Goal: Task Accomplishment & Management: Use online tool/utility

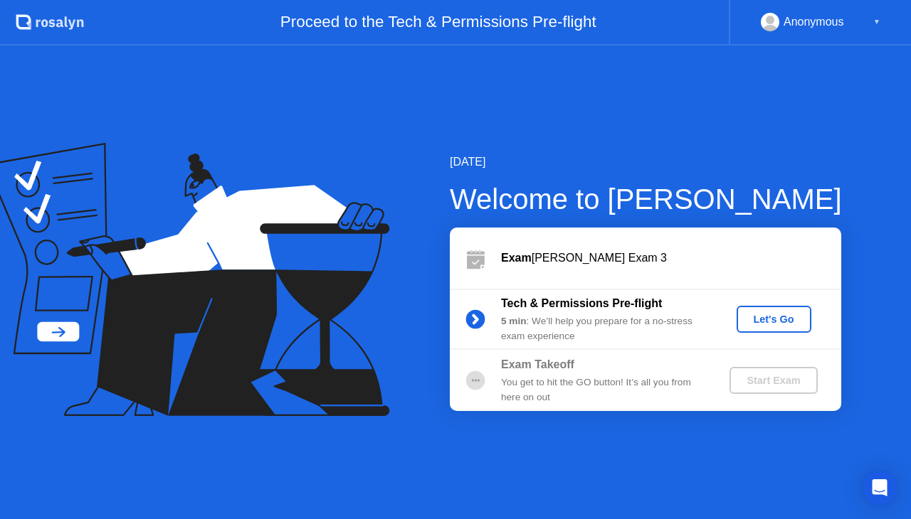
click at [766, 330] on button "Let's Go" at bounding box center [773, 319] width 75 height 27
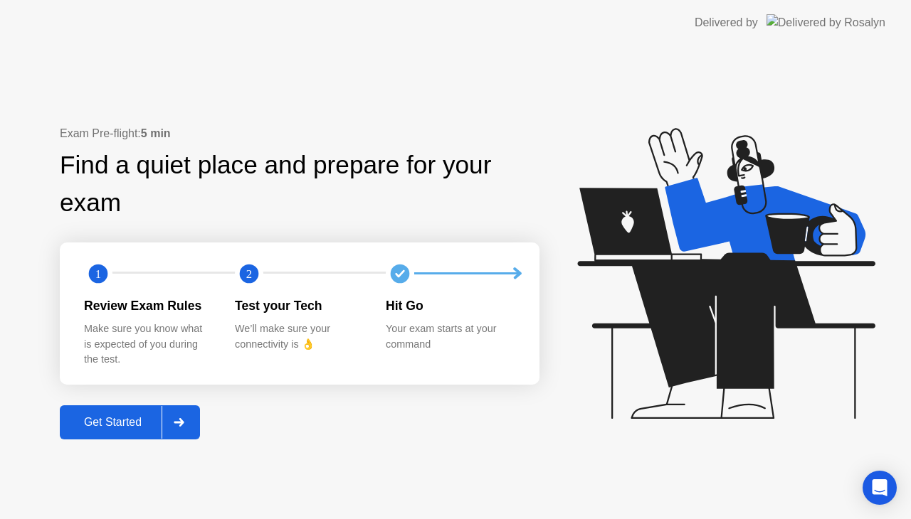
click at [111, 427] on div "Get Started" at bounding box center [112, 422] width 97 height 13
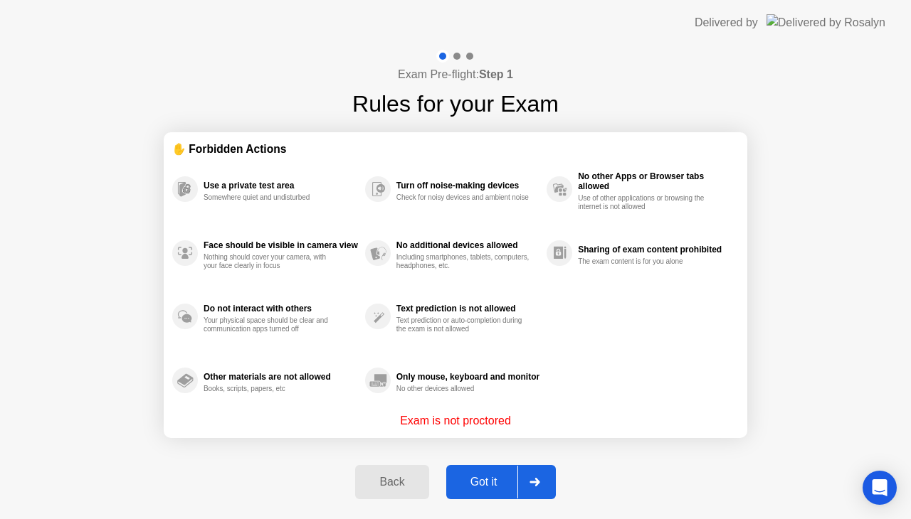
click at [480, 472] on button "Got it" at bounding box center [501, 482] width 110 height 34
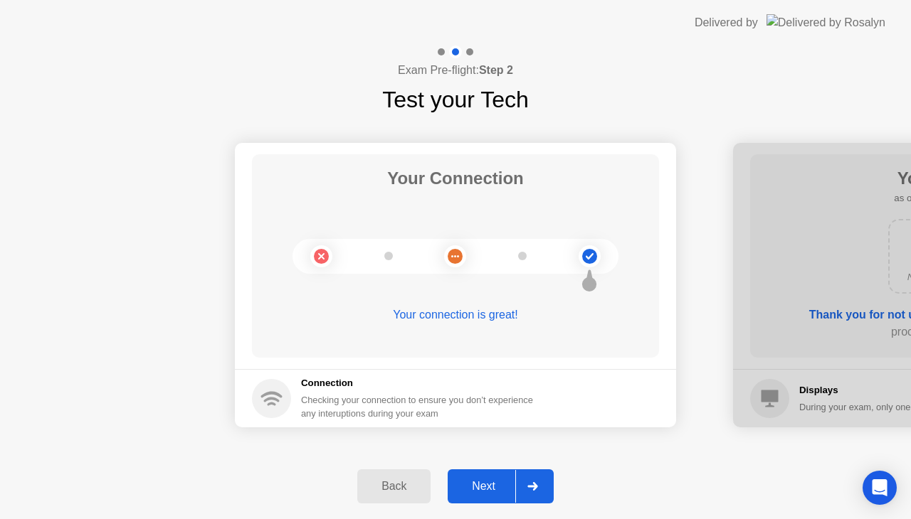
click at [481, 475] on button "Next" at bounding box center [501, 487] width 106 height 34
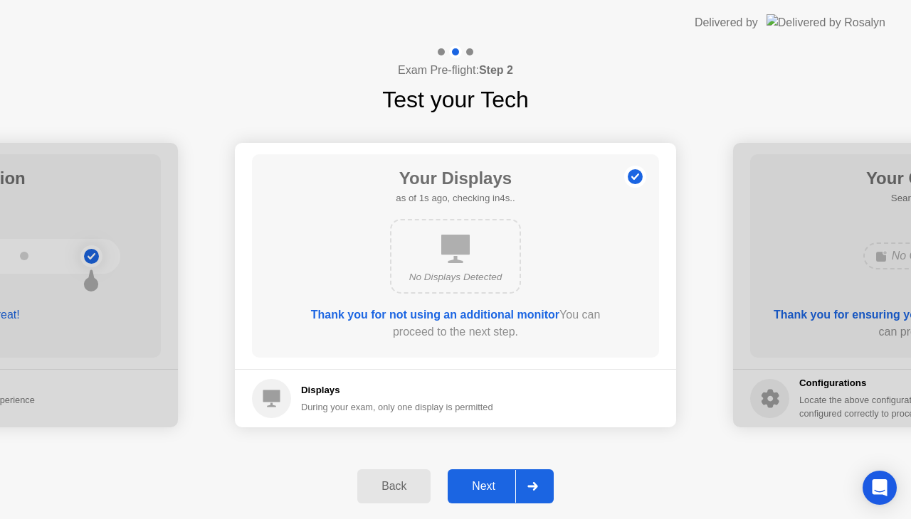
click at [481, 475] on button "Next" at bounding box center [501, 487] width 106 height 34
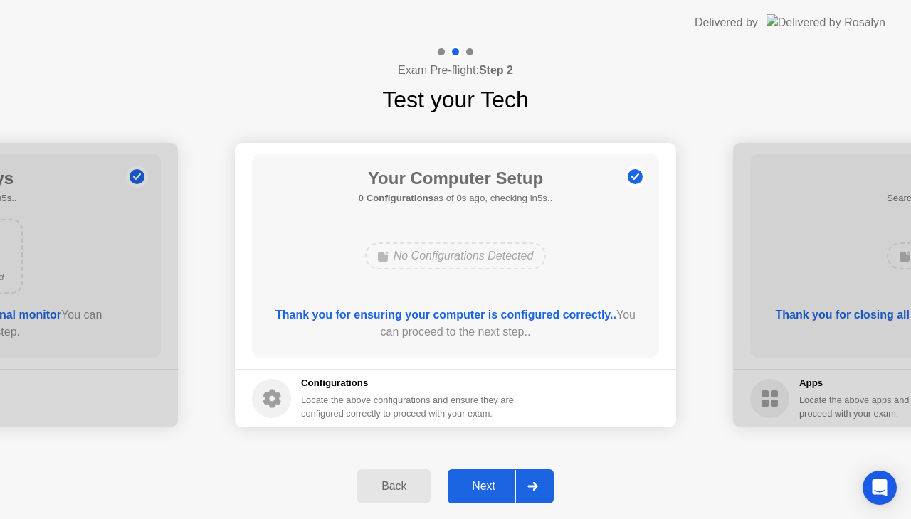
click at [482, 487] on div "Next" at bounding box center [483, 486] width 63 height 13
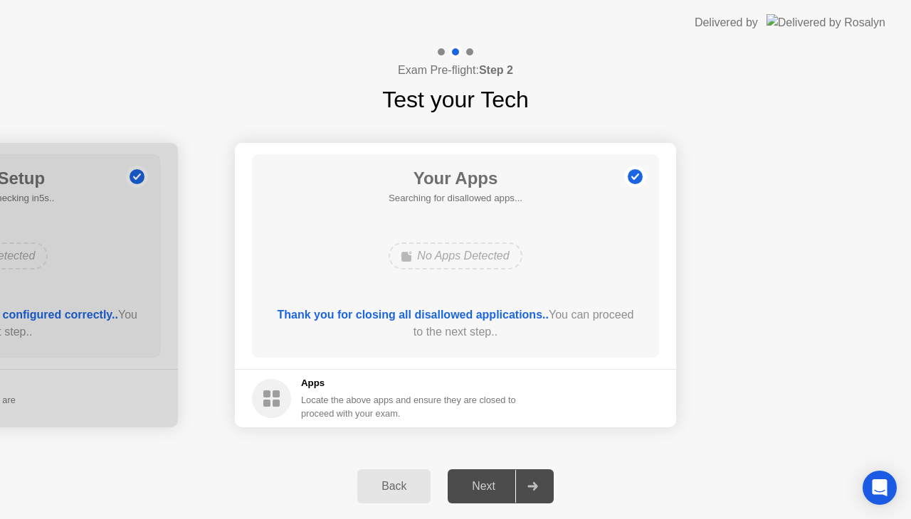
click at [491, 490] on div "Next" at bounding box center [483, 486] width 63 height 13
click at [511, 483] on div "Next" at bounding box center [483, 486] width 63 height 13
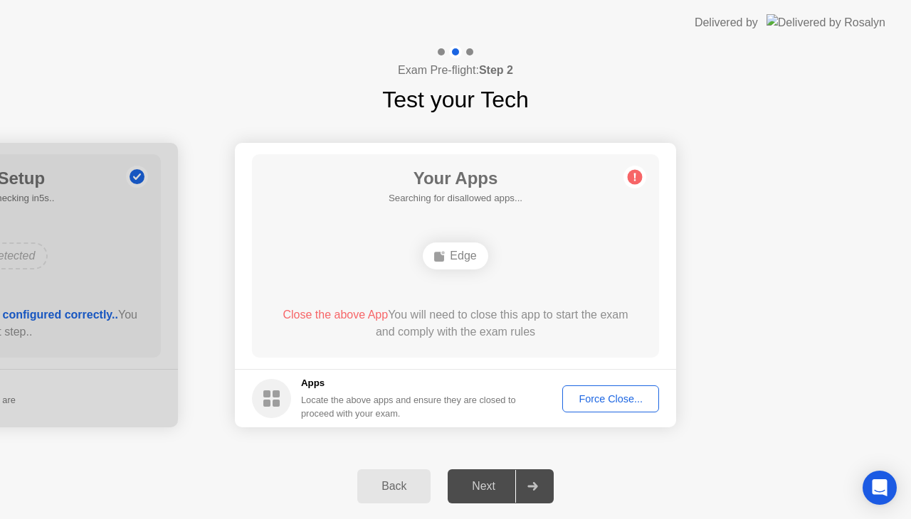
click at [309, 314] on span "Close the above App" at bounding box center [334, 315] width 105 height 12
click at [490, 489] on div "Next" at bounding box center [483, 486] width 63 height 13
click at [601, 394] on div "Force Close..." at bounding box center [610, 398] width 87 height 11
click at [593, 402] on div "Force Close..." at bounding box center [610, 398] width 87 height 11
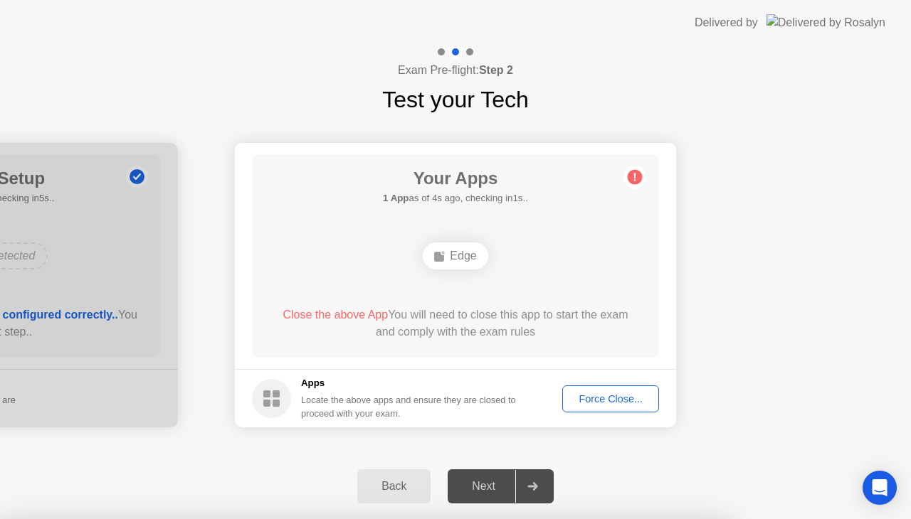
click at [468, 493] on div "Next" at bounding box center [483, 486] width 63 height 13
click at [758, 23] on div "Delivered by" at bounding box center [725, 22] width 63 height 17
click at [581, 397] on div "Force Close..." at bounding box center [610, 398] width 87 height 11
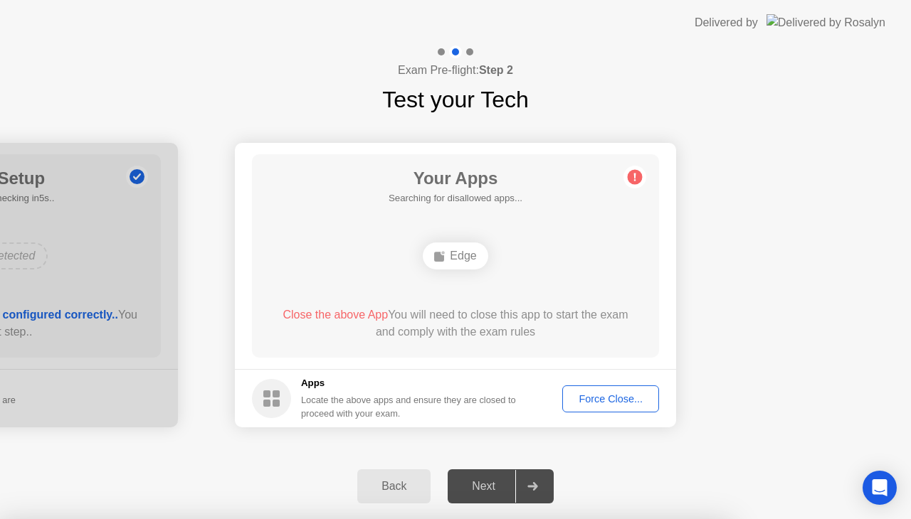
click at [630, 172] on circle at bounding box center [635, 177] width 15 height 15
click at [486, 491] on div "Next" at bounding box center [483, 486] width 63 height 13
click at [613, 398] on div "Force Close..." at bounding box center [610, 398] width 87 height 11
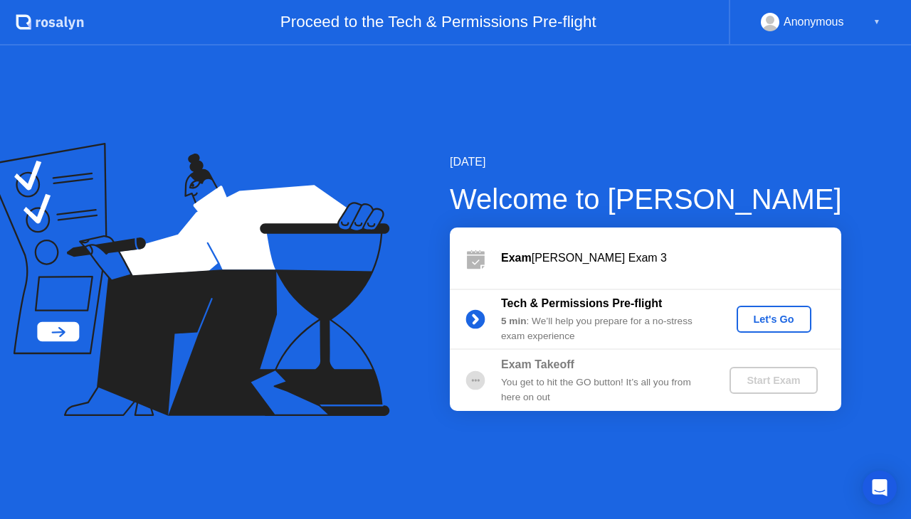
click at [636, 253] on div "Exam [PERSON_NAME] Exam 3" at bounding box center [671, 258] width 340 height 17
click at [761, 317] on div "Let's Go" at bounding box center [773, 319] width 63 height 11
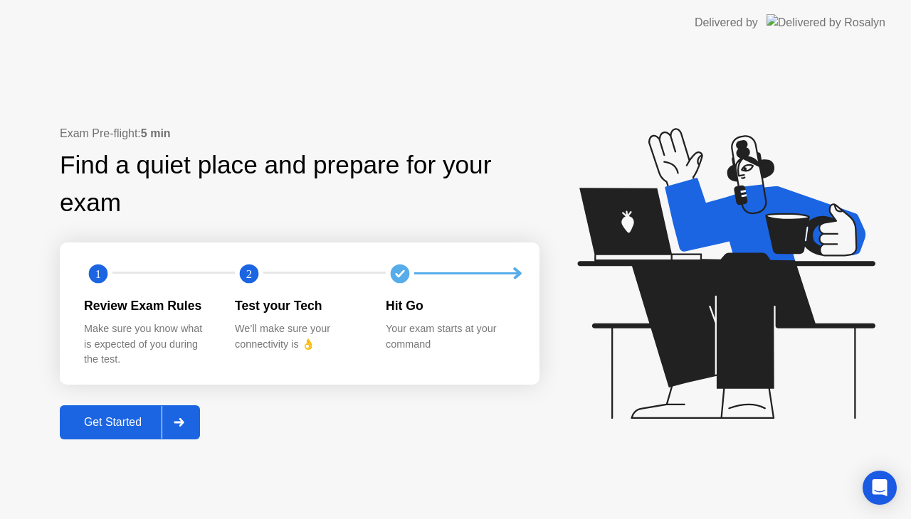
click at [191, 418] on div at bounding box center [179, 422] width 34 height 33
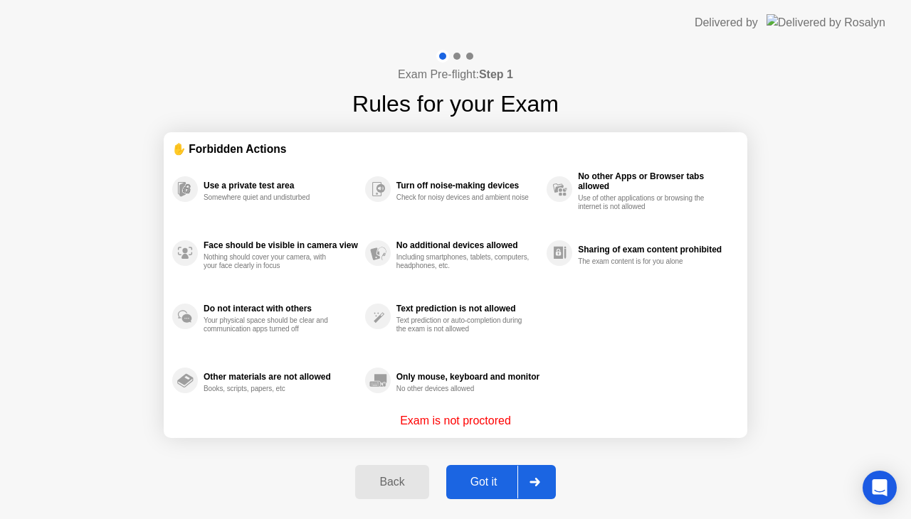
click at [549, 482] on div at bounding box center [534, 482] width 34 height 33
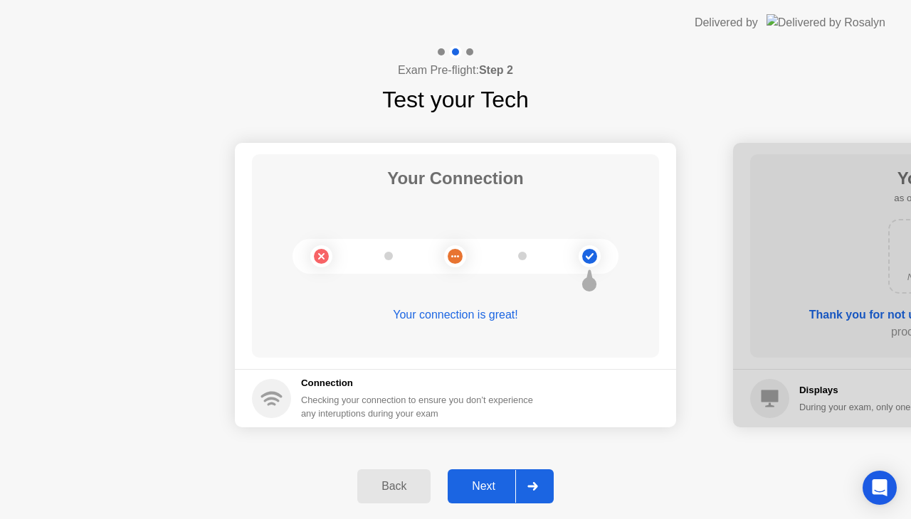
click at [532, 482] on icon at bounding box center [532, 486] width 11 height 9
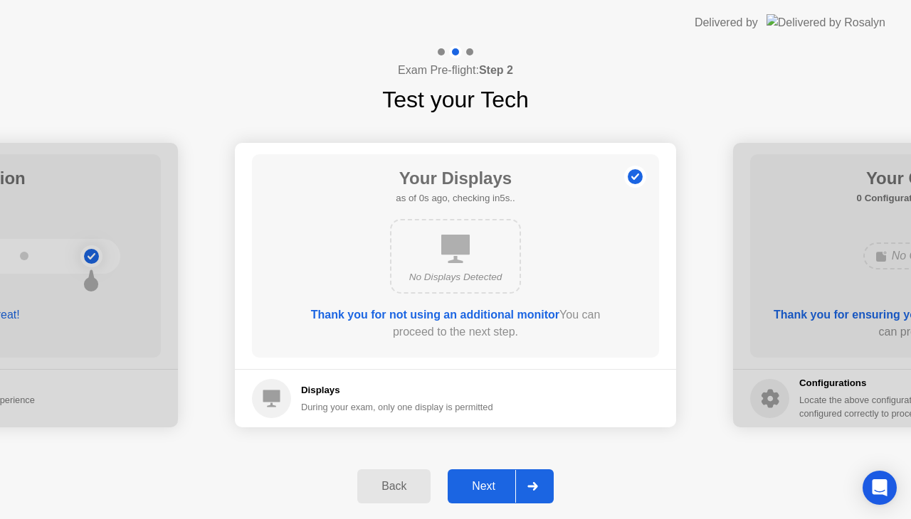
click at [532, 482] on icon at bounding box center [532, 486] width 11 height 9
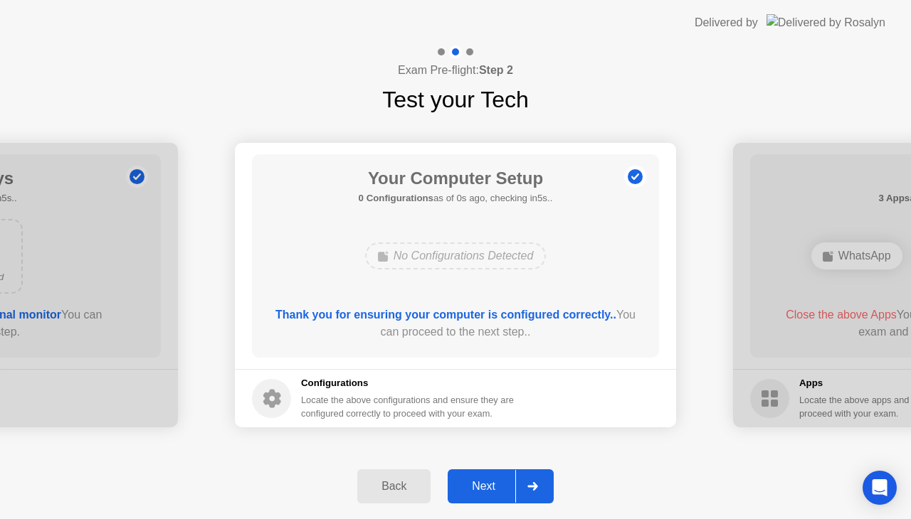
click at [532, 482] on icon at bounding box center [532, 486] width 11 height 9
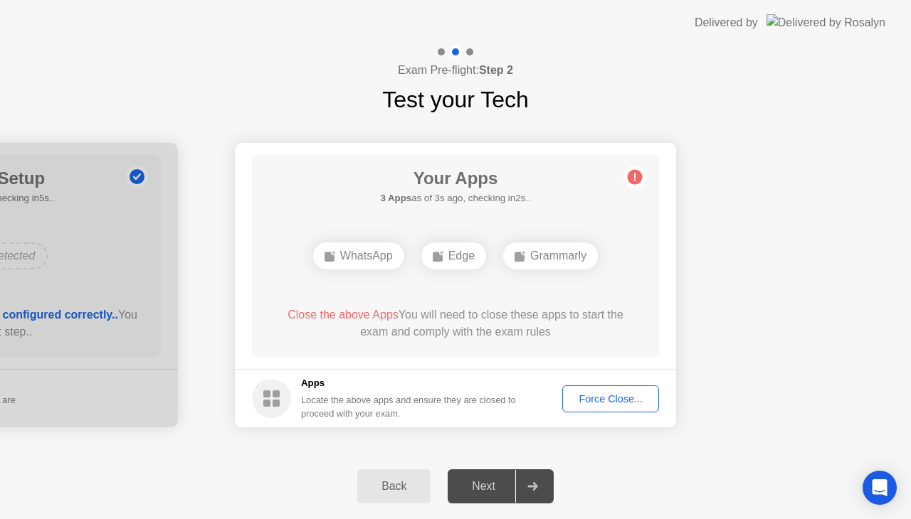
click at [621, 401] on div "Force Close..." at bounding box center [610, 398] width 87 height 11
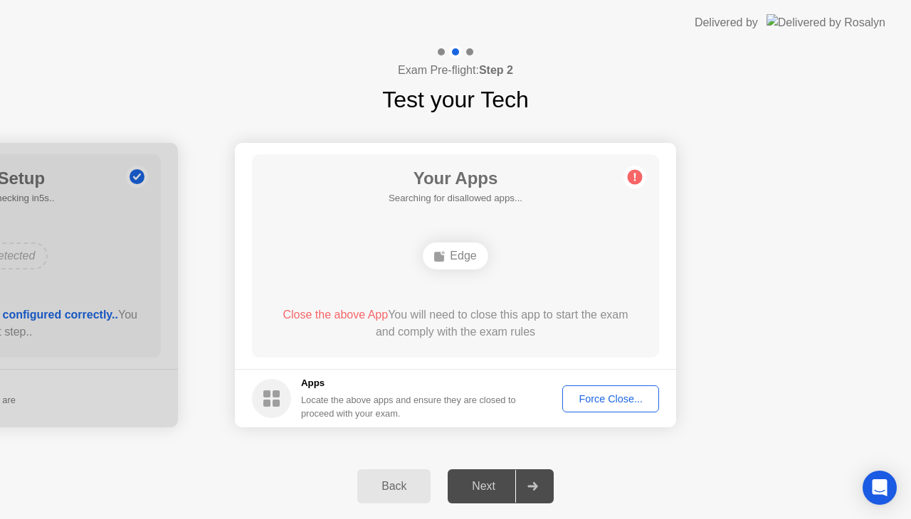
click at [625, 407] on button "Force Close..." at bounding box center [610, 399] width 97 height 27
click at [662, 32] on header "Delivered by" at bounding box center [455, 23] width 911 height 46
click at [599, 393] on div "Force Close..." at bounding box center [610, 398] width 87 height 11
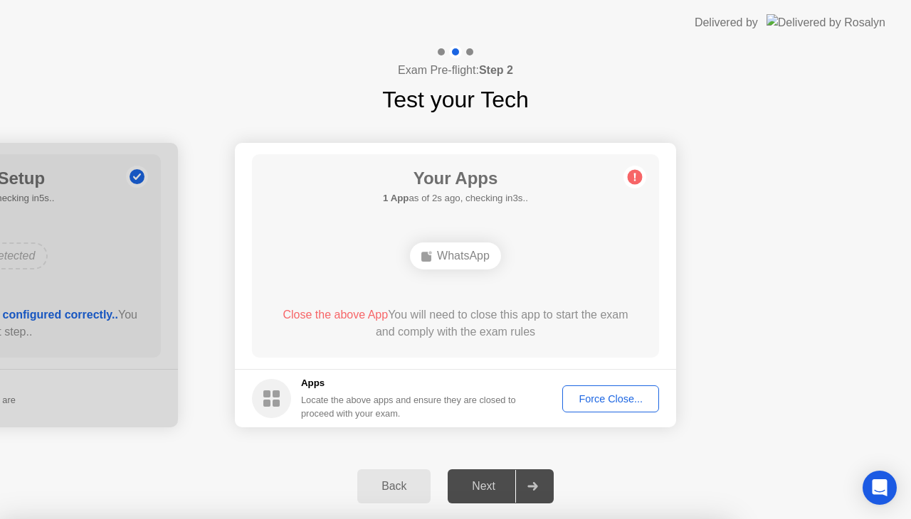
click at [609, 393] on div "Force Close..." at bounding box center [610, 398] width 87 height 11
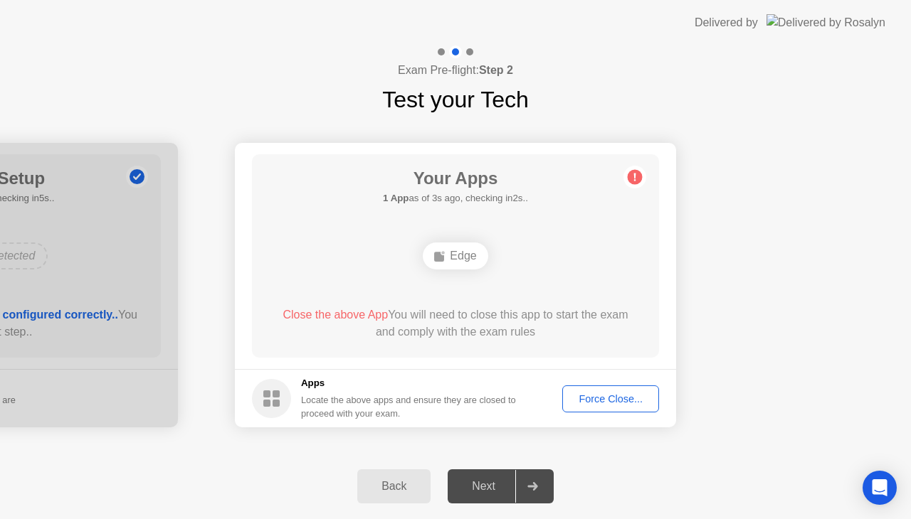
click at [588, 390] on button "Force Close..." at bounding box center [610, 399] width 97 height 27
click at [615, 393] on div "Force Close..." at bounding box center [610, 398] width 87 height 11
click at [620, 404] on div "Force Close..." at bounding box center [610, 398] width 87 height 11
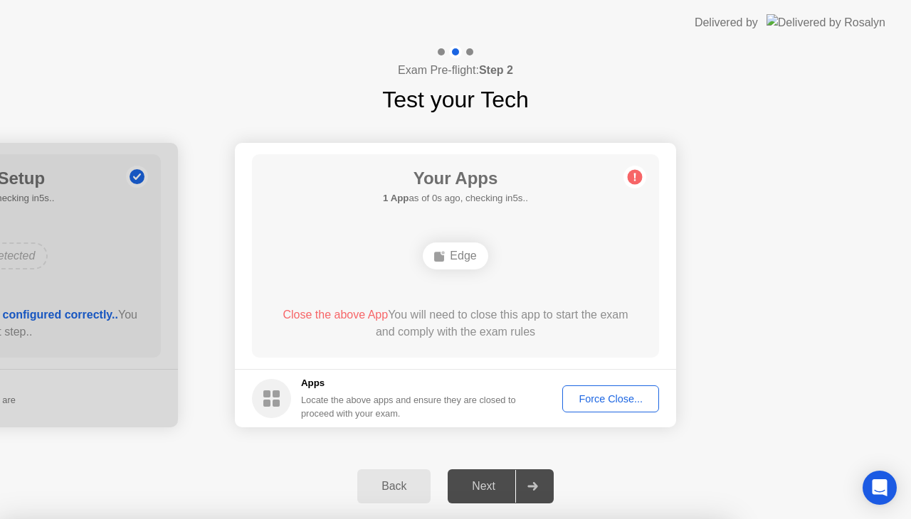
click at [620, 519] on div at bounding box center [455, 519] width 911 height 0
click at [541, 492] on div at bounding box center [532, 486] width 34 height 33
click at [282, 401] on circle at bounding box center [271, 398] width 39 height 39
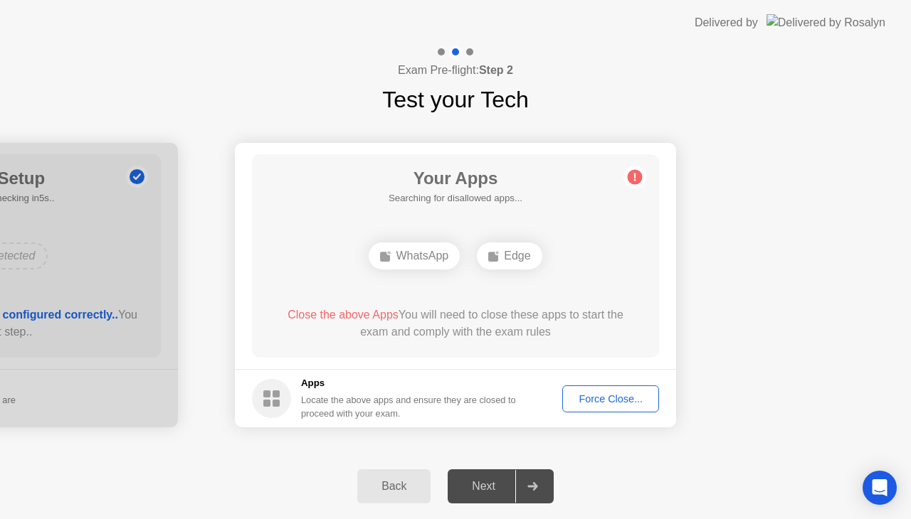
click at [591, 393] on div "Force Close..." at bounding box center [610, 398] width 87 height 11
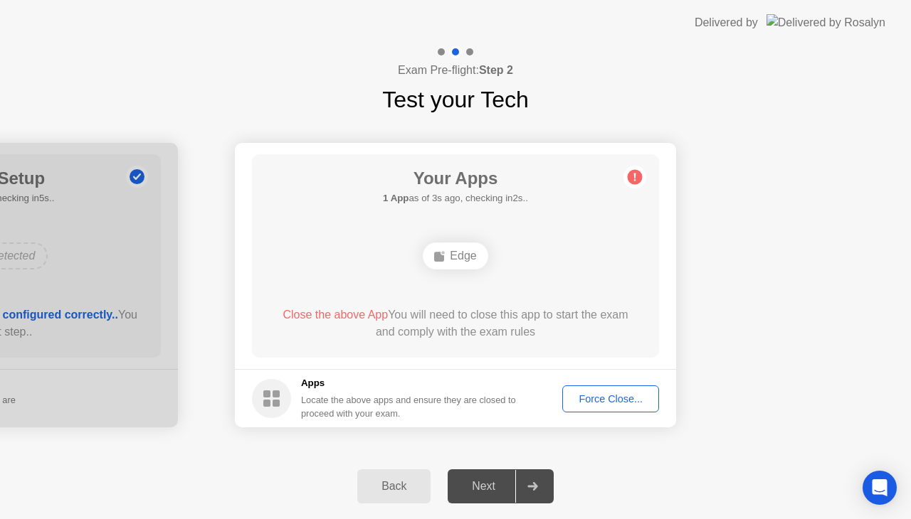
click at [358, 311] on span "Close the above App" at bounding box center [334, 315] width 105 height 12
click at [359, 311] on span "Close the above App" at bounding box center [334, 315] width 105 height 12
click at [458, 256] on div "Edge" at bounding box center [455, 256] width 65 height 27
click at [620, 389] on button "Force Close..." at bounding box center [610, 399] width 97 height 27
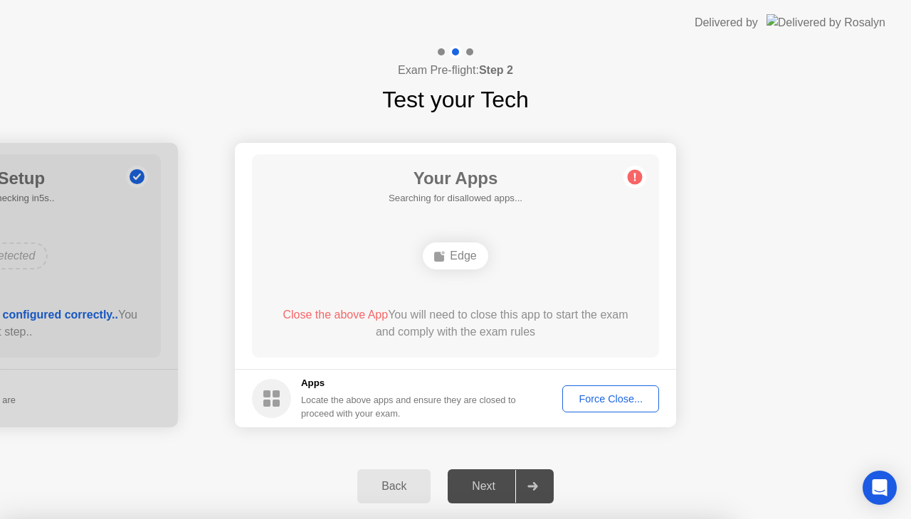
click at [519, 475] on div at bounding box center [532, 486] width 34 height 33
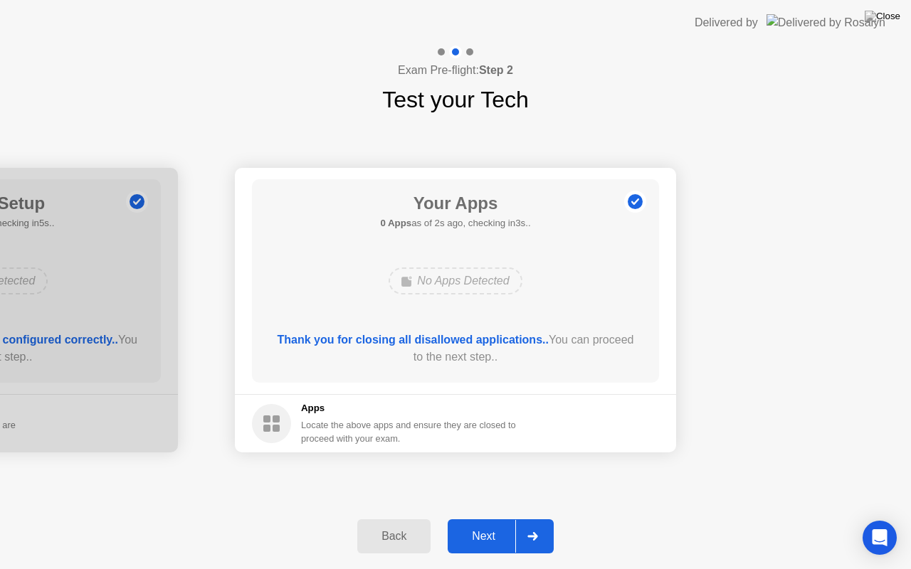
click at [509, 519] on div "Next" at bounding box center [483, 536] width 63 height 13
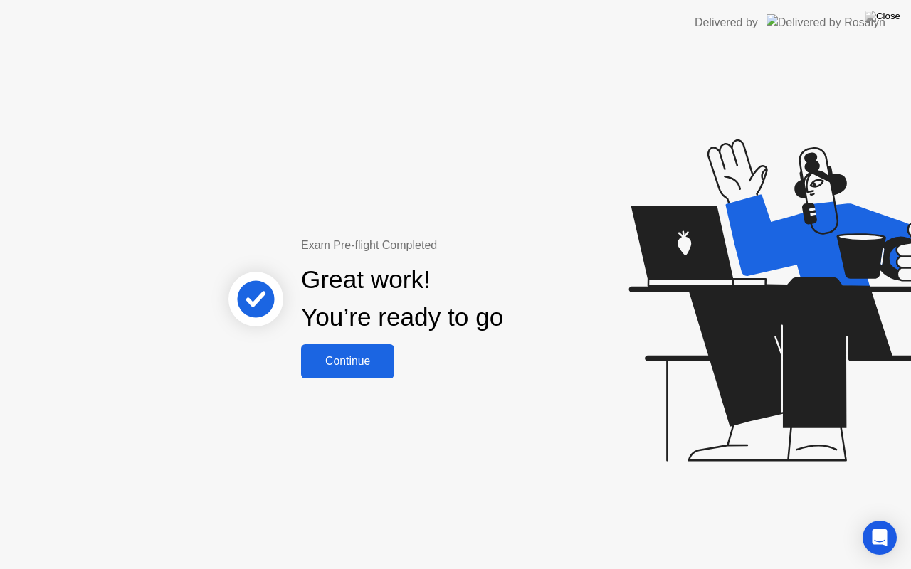
click at [332, 366] on div "Continue" at bounding box center [347, 361] width 85 height 13
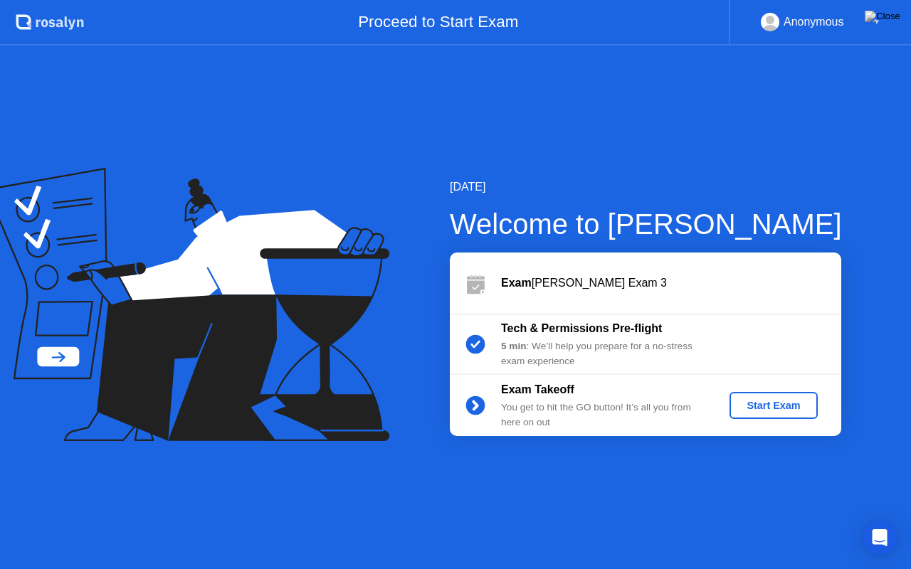
click at [794, 406] on div "Start Exam" at bounding box center [773, 405] width 76 height 11
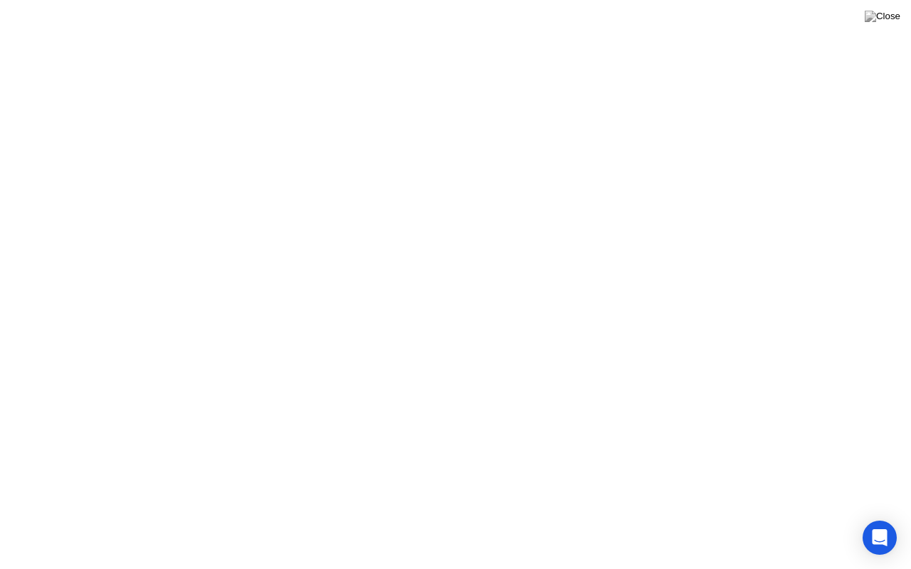
click div
